Goal: Task Accomplishment & Management: Use online tool/utility

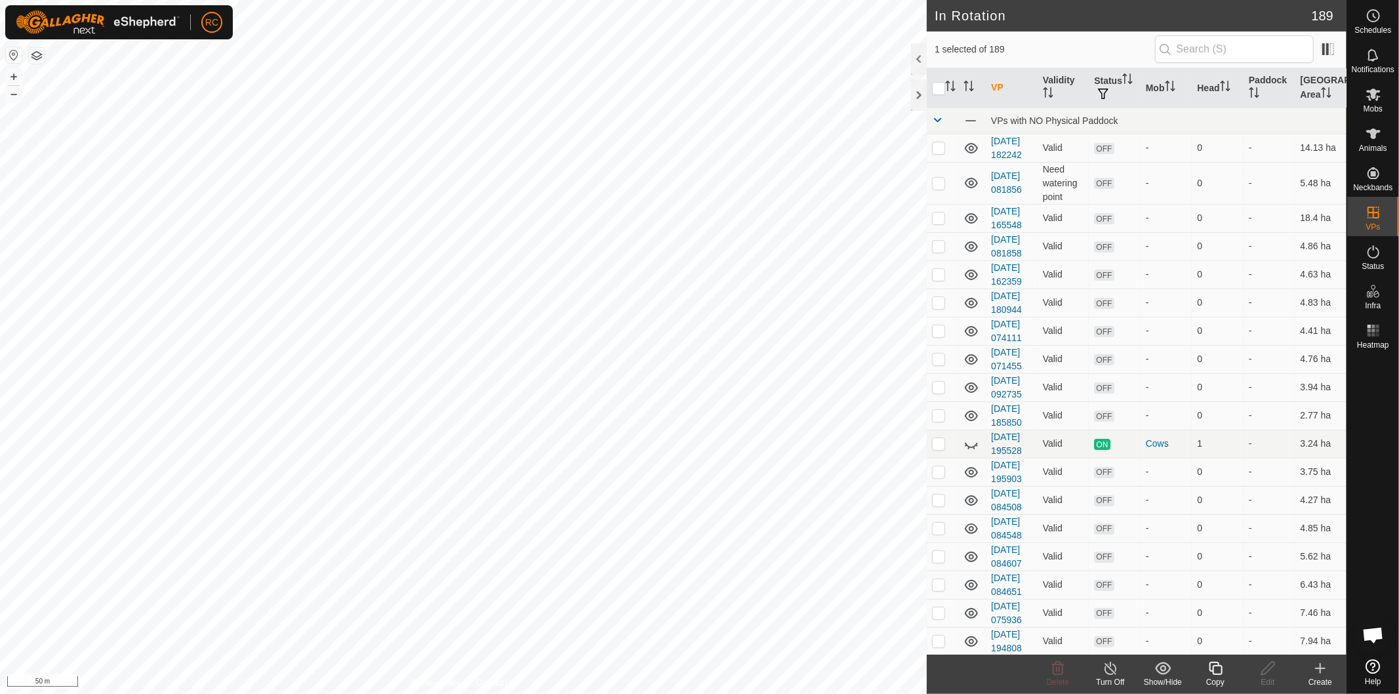
click at [1220, 669] on icon at bounding box center [1216, 669] width 16 height 16
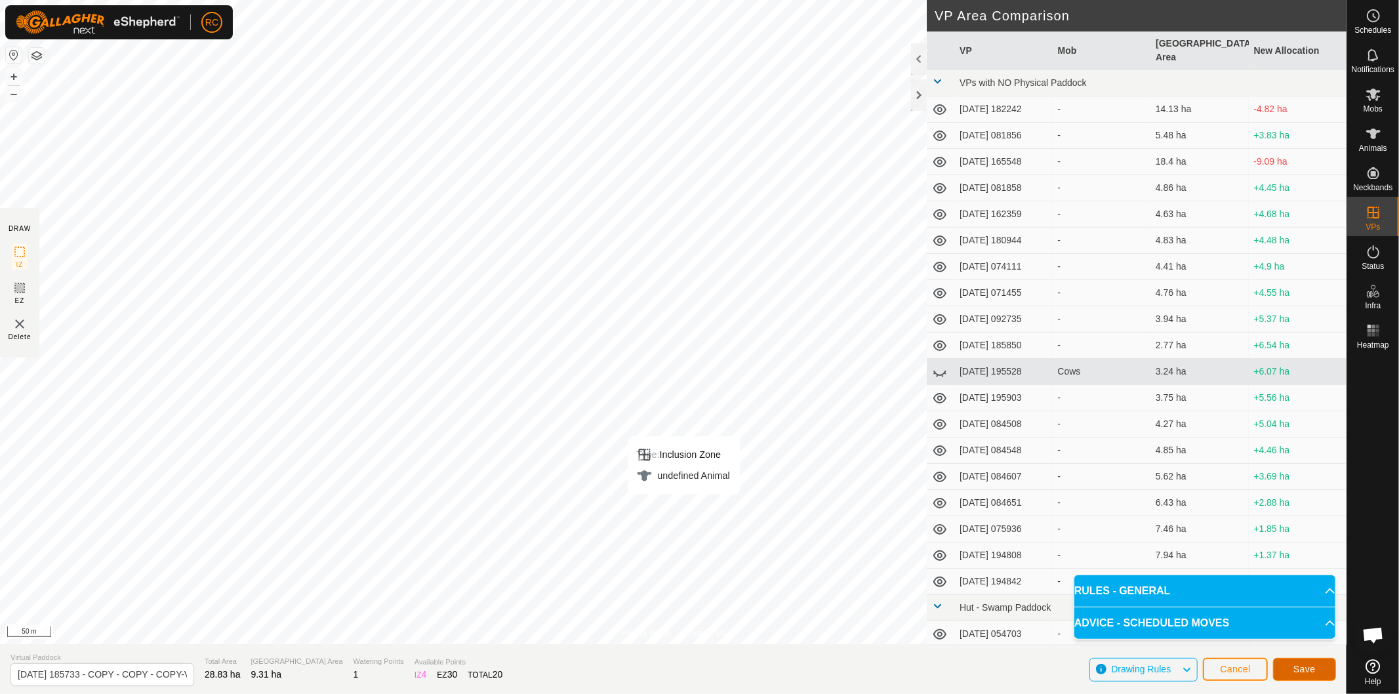
click at [1302, 665] on span "Save" at bounding box center [1305, 669] width 22 height 10
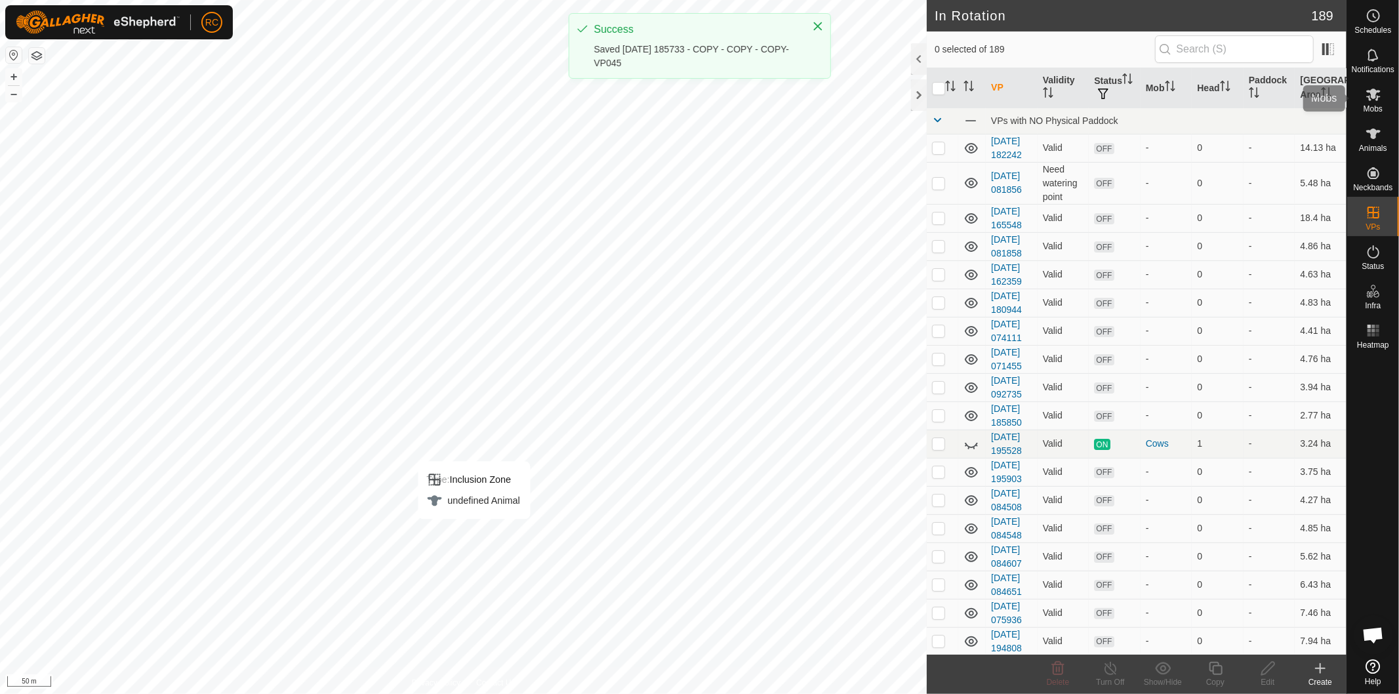
click at [1378, 100] on icon at bounding box center [1374, 95] width 16 height 16
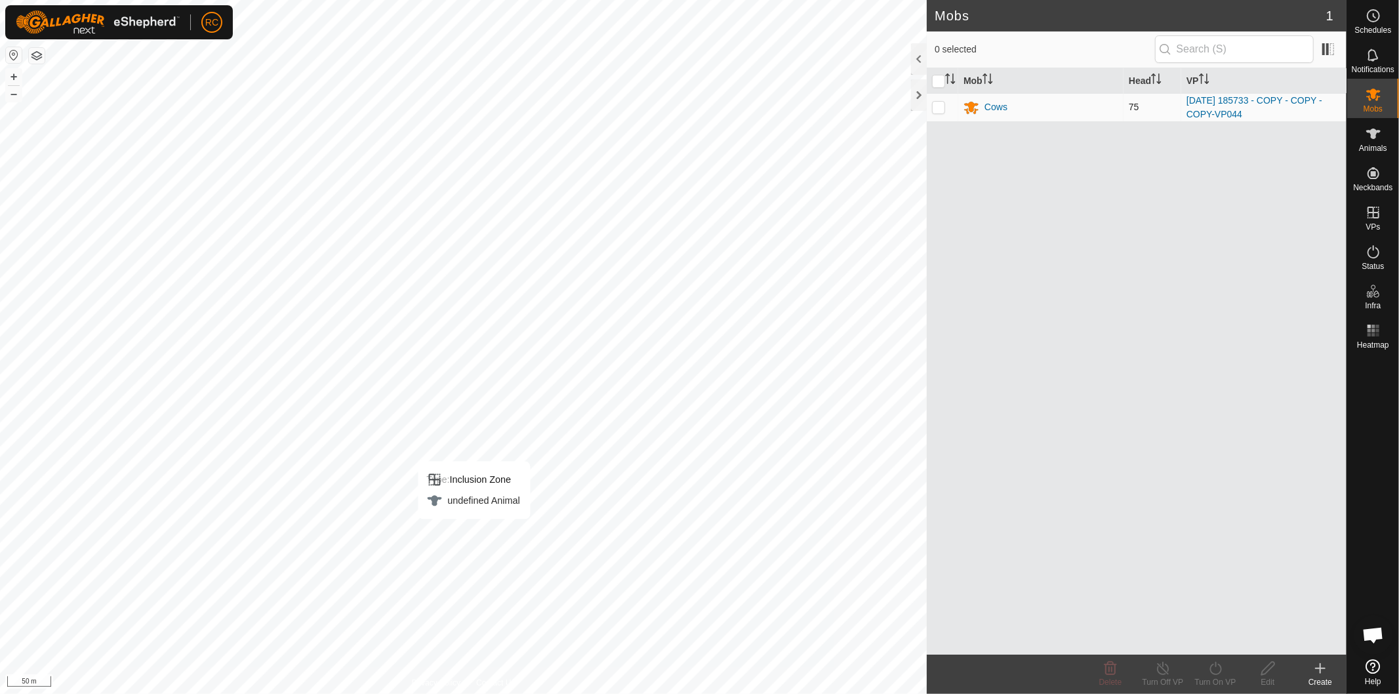
click at [936, 112] on p-checkbox at bounding box center [938, 107] width 13 height 10
checkbox input "true"
click at [1212, 677] on div "Turn On VP" at bounding box center [1215, 682] width 52 height 12
click at [1218, 640] on link "Now" at bounding box center [1255, 640] width 130 height 26
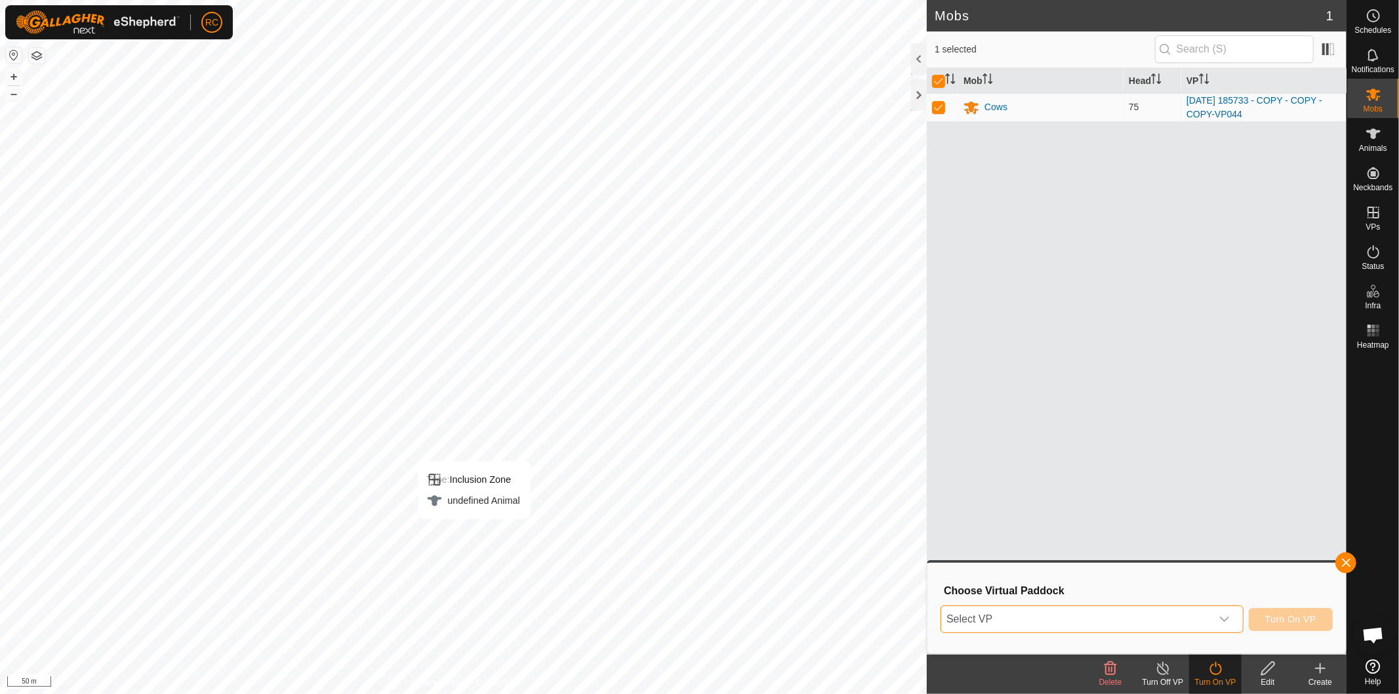
click at [1205, 613] on span "Select VP" at bounding box center [1076, 619] width 270 height 26
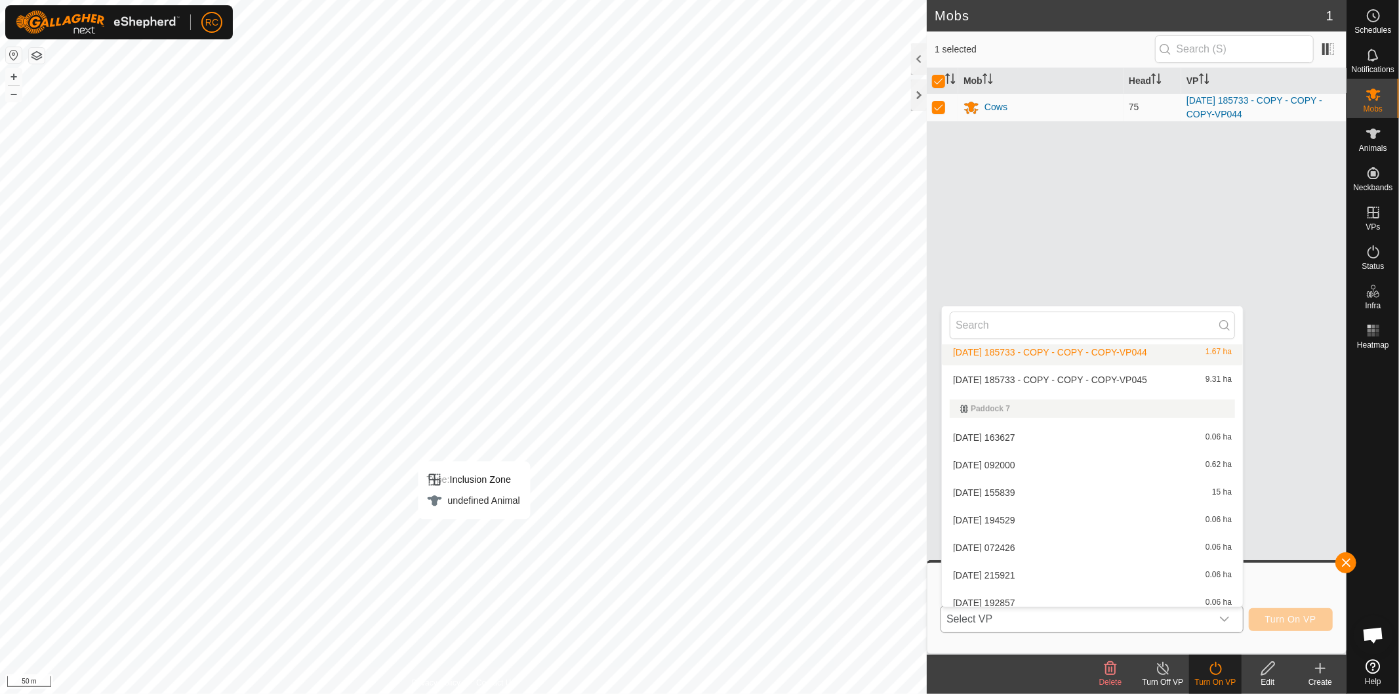
scroll to position [4305, 0]
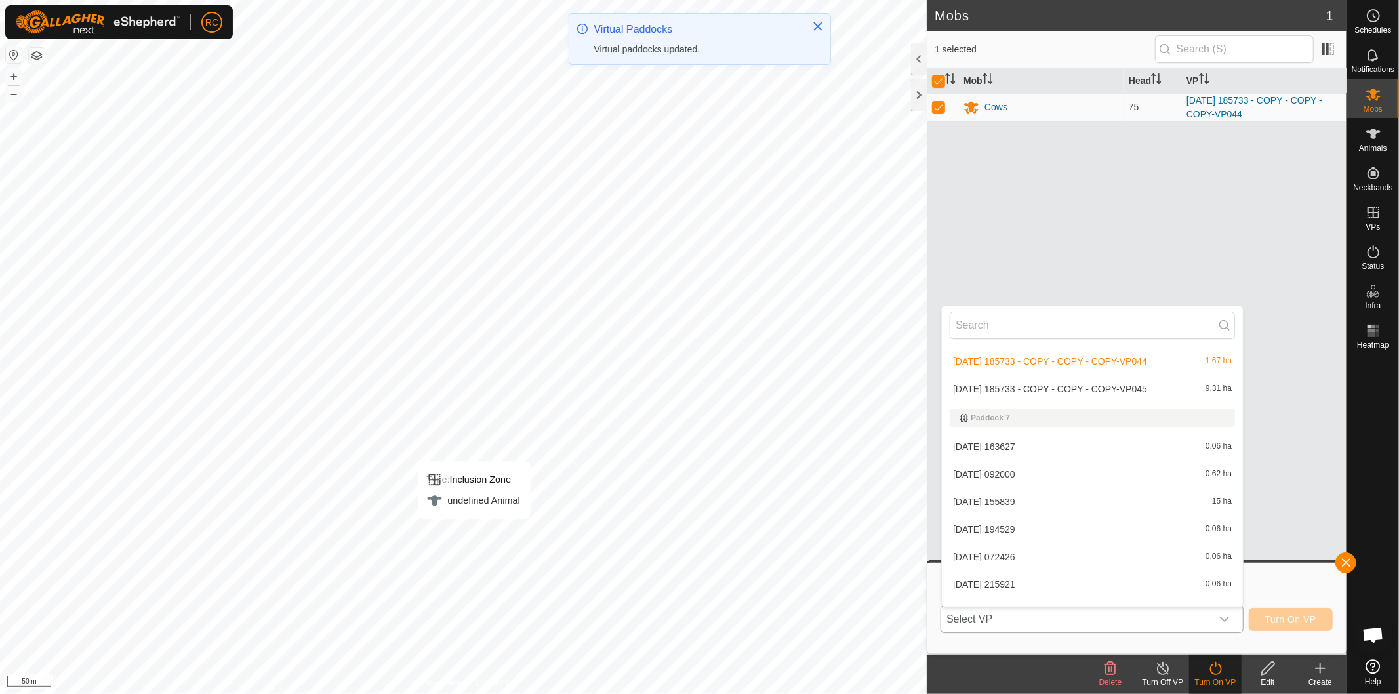
click at [1105, 384] on li "[DATE] 185733 - COPY - COPY - COPY-VP045 9.31 ha" at bounding box center [1092, 389] width 301 height 26
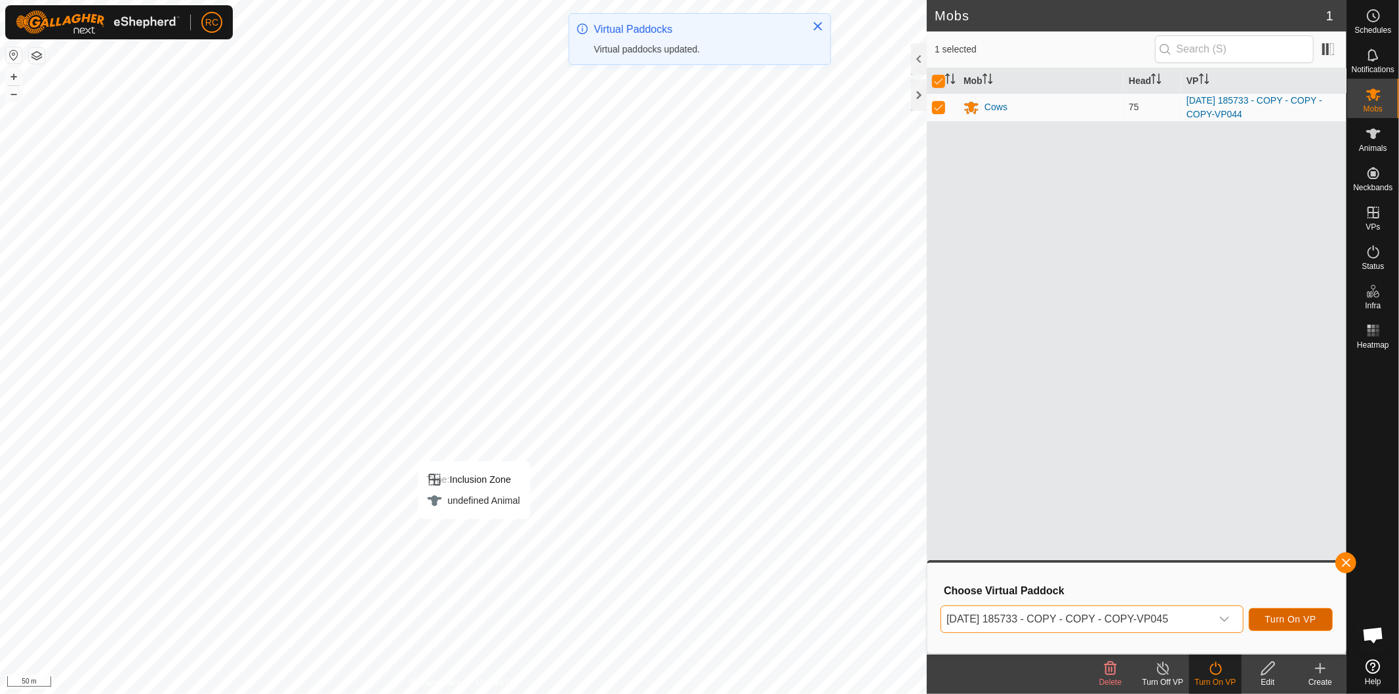
click at [1273, 615] on span "Turn On VP" at bounding box center [1290, 619] width 51 height 10
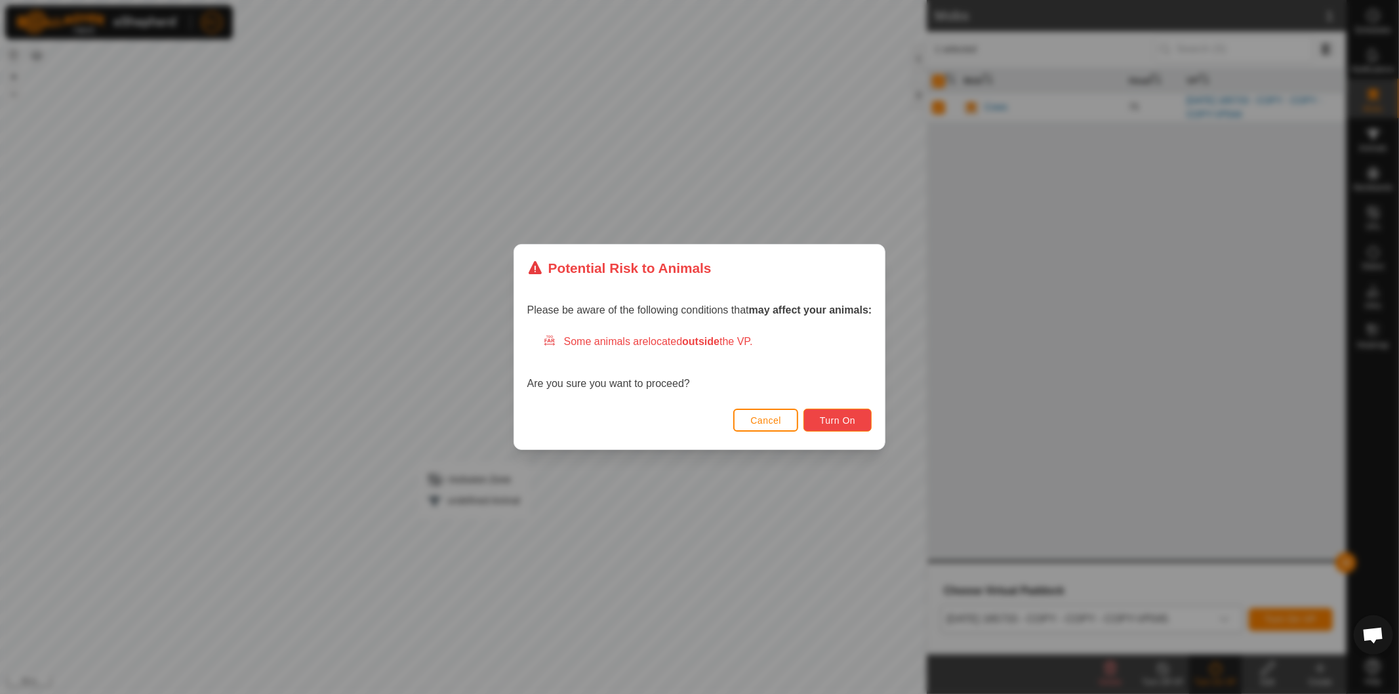
click at [857, 422] on button "Turn On" at bounding box center [838, 420] width 68 height 23
